Goal: Task Accomplishment & Management: Complete application form

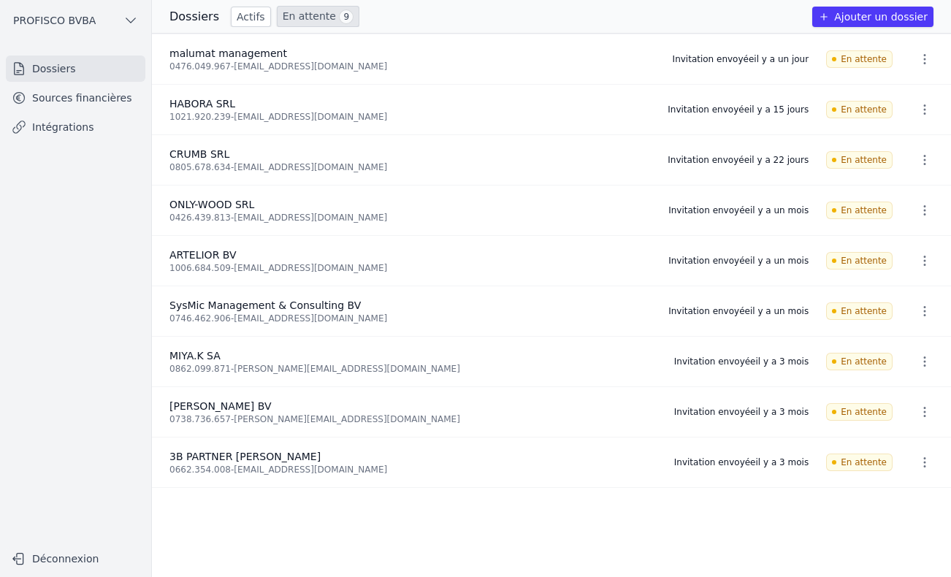
click at [830, 15] on icon "button" at bounding box center [824, 17] width 12 height 12
click at [291, 15] on link "En attente 9" at bounding box center [318, 16] width 83 height 21
click at [894, 15] on button "Ajouter un dossier" at bounding box center [872, 17] width 121 height 20
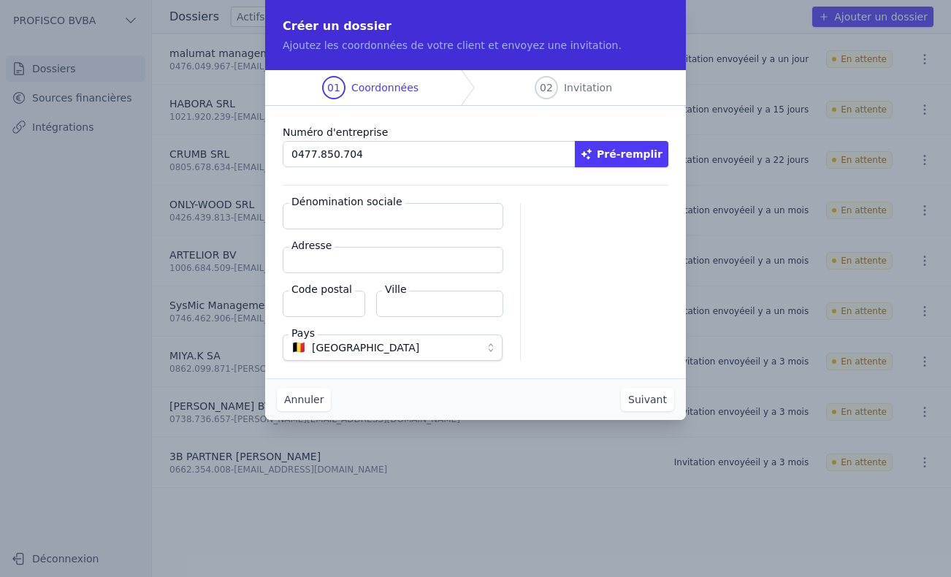
type input "0477.850.704"
click at [632, 158] on button "Pré-remplir" at bounding box center [621, 154] width 93 height 26
type input "VAN ISACKER NV"
type input "[STREET_ADDRESS]"
type input "1180"
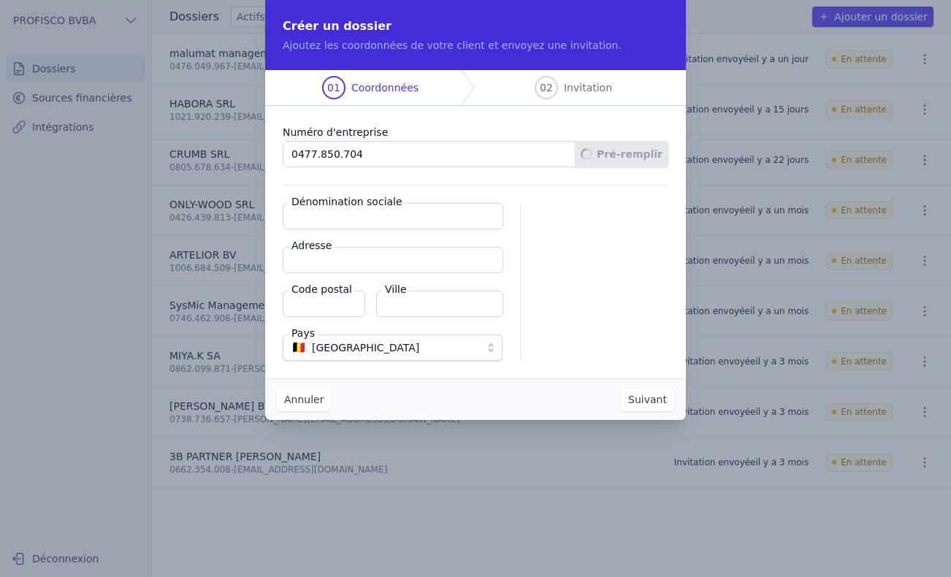
type input "Ukkel"
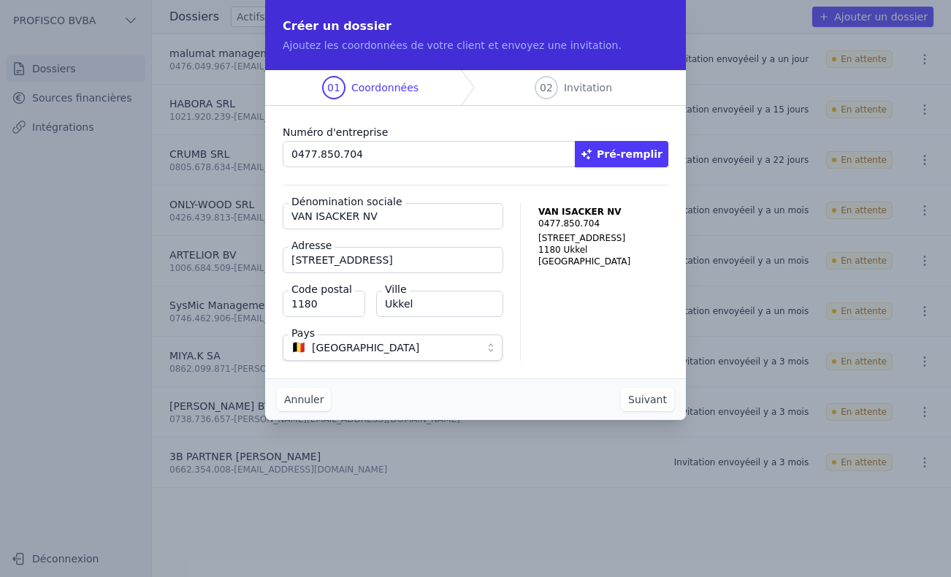
click at [636, 402] on button "Suivant" at bounding box center [647, 399] width 53 height 23
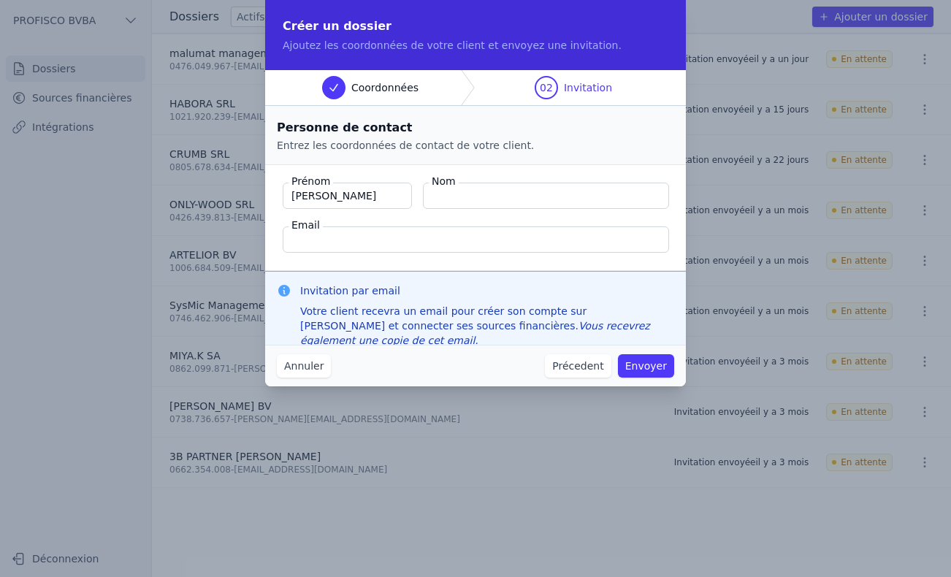
type input "[PERSON_NAME]"
click at [496, 199] on input "Nom" at bounding box center [546, 196] width 246 height 26
click at [464, 196] on input "van [PERSON_NAME]" at bounding box center [546, 196] width 246 height 26
type input "van [PERSON_NAME]"
click at [418, 245] on input "Email" at bounding box center [476, 239] width 386 height 26
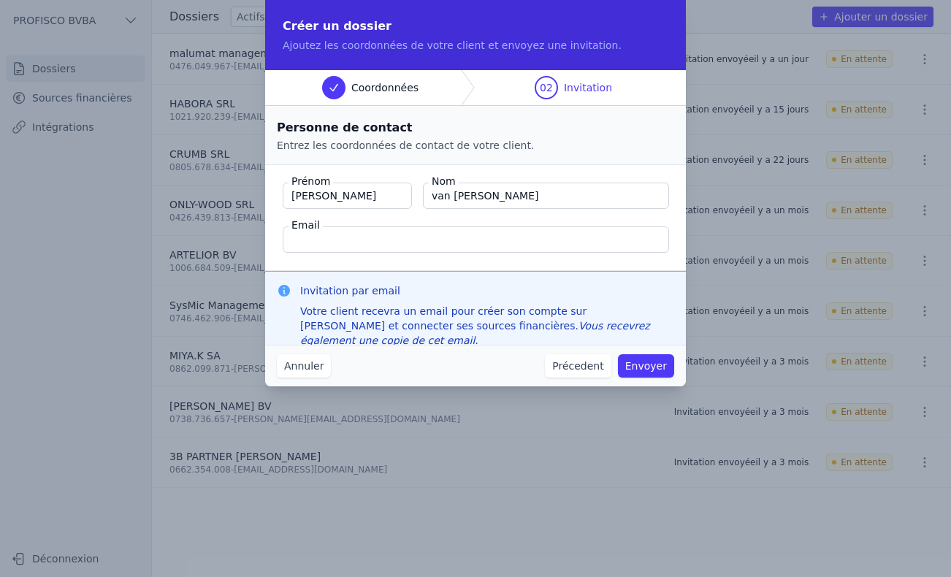
paste input "[EMAIL_ADDRESS][DOMAIN_NAME]"
type input "[EMAIL_ADDRESS][DOMAIN_NAME]"
click at [377, 195] on input "[PERSON_NAME]" at bounding box center [347, 196] width 129 height 26
click at [645, 362] on button "Envoyer" at bounding box center [646, 365] width 56 height 23
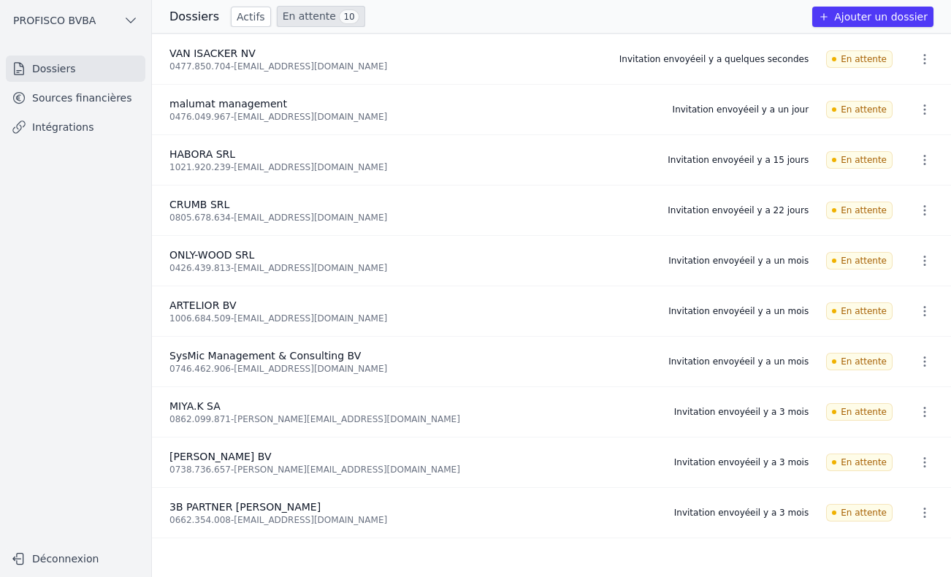
click at [237, 15] on link "Actifs" at bounding box center [251, 17] width 40 height 20
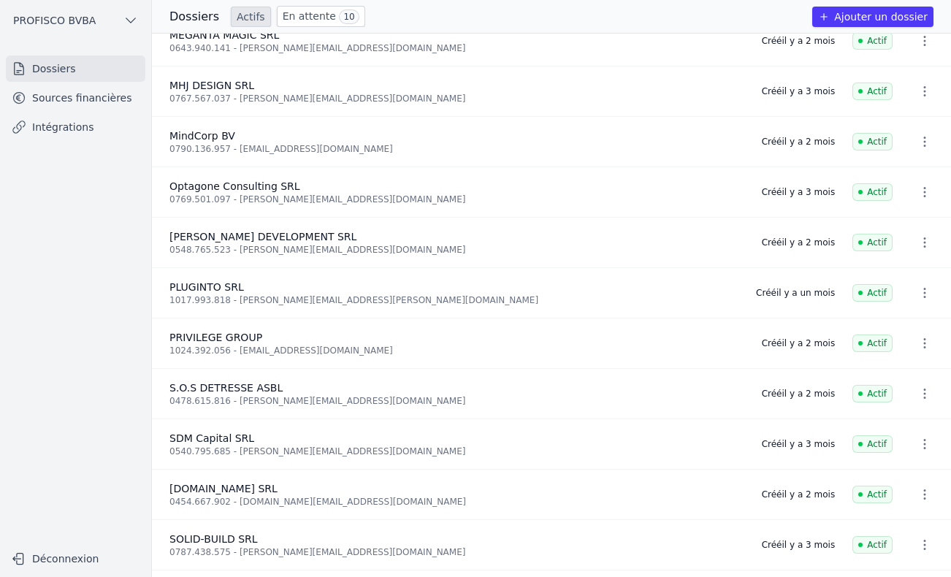
scroll to position [876, 0]
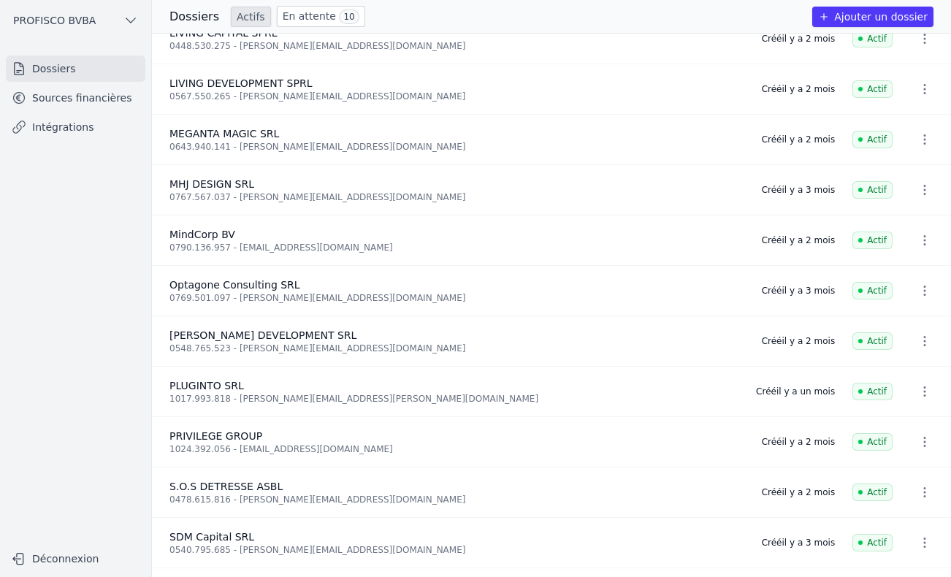
click at [207, 190] on div "MHJ DESIGN SRL" at bounding box center [456, 184] width 575 height 15
click at [45, 90] on link "Sources financières" at bounding box center [75, 98] width 139 height 26
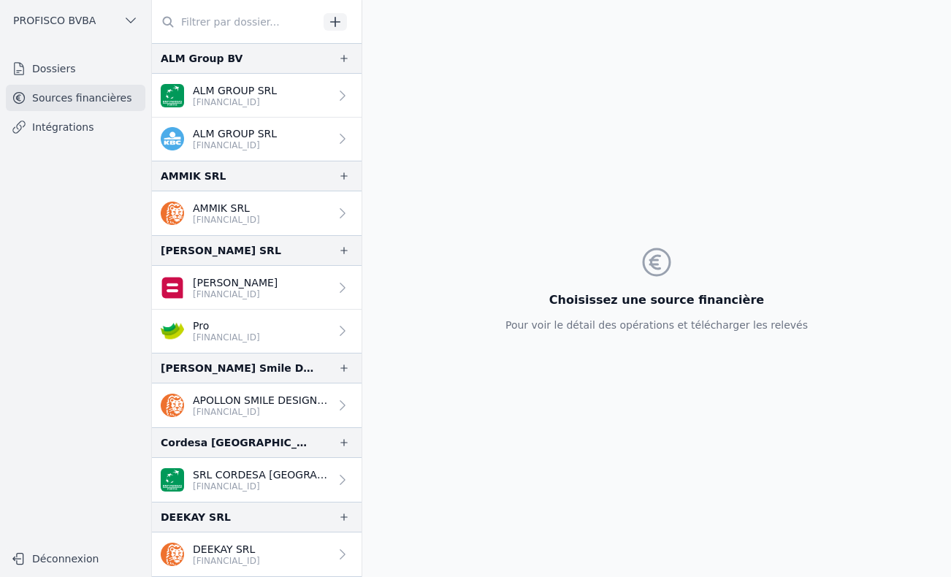
click at [224, 24] on input "text" at bounding box center [235, 22] width 167 height 26
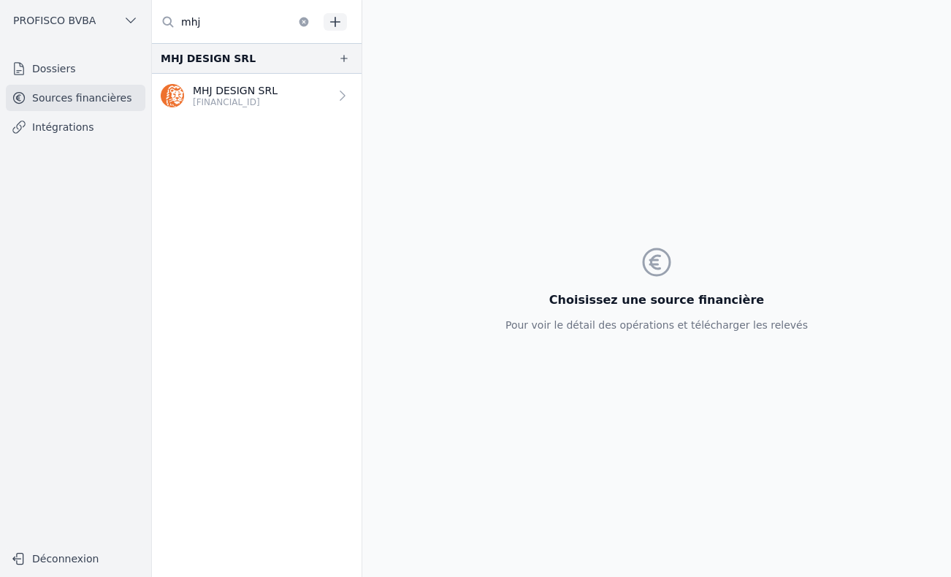
type input "mhj"
click at [240, 102] on p "[FINANCIAL_ID]" at bounding box center [235, 102] width 85 height 12
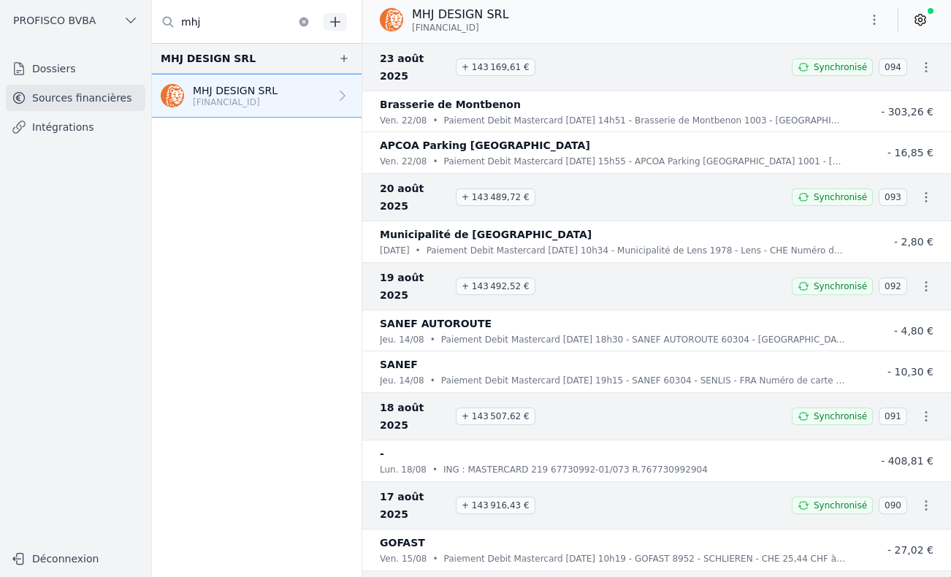
click at [926, 27] on link at bounding box center [920, 19] width 26 height 23
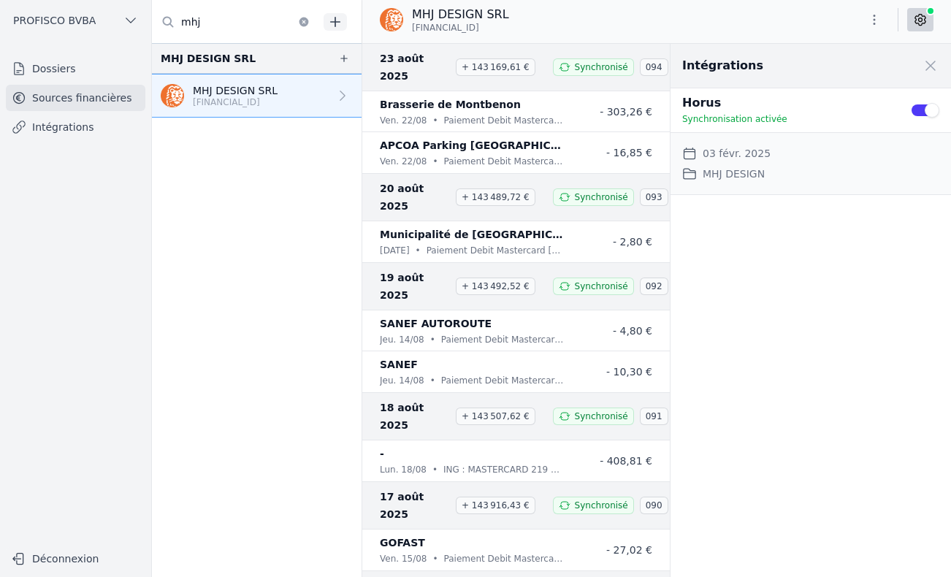
click at [930, 110] on button "Use setting" at bounding box center [924, 110] width 29 height 15
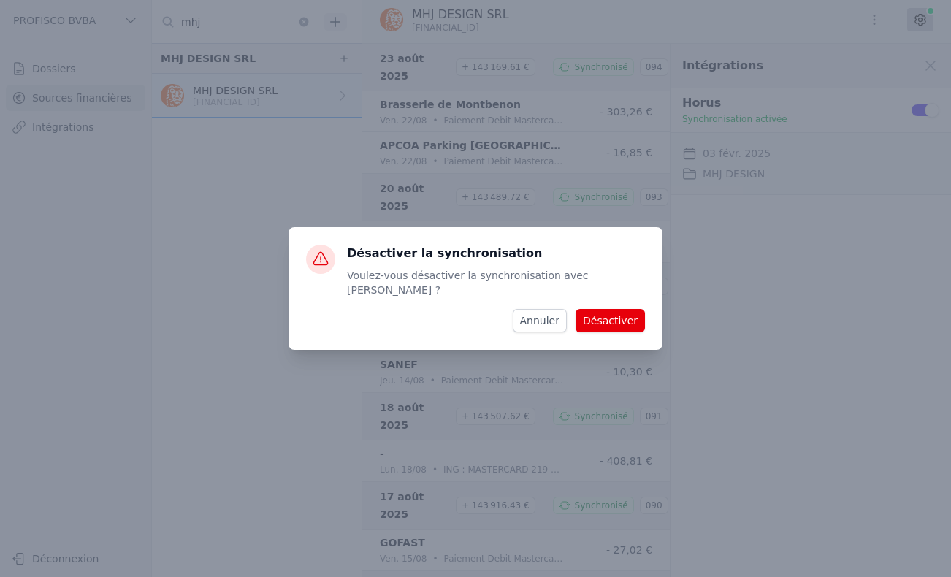
click at [543, 309] on button "Annuler" at bounding box center [540, 320] width 54 height 23
